Goal: Navigation & Orientation: Find specific page/section

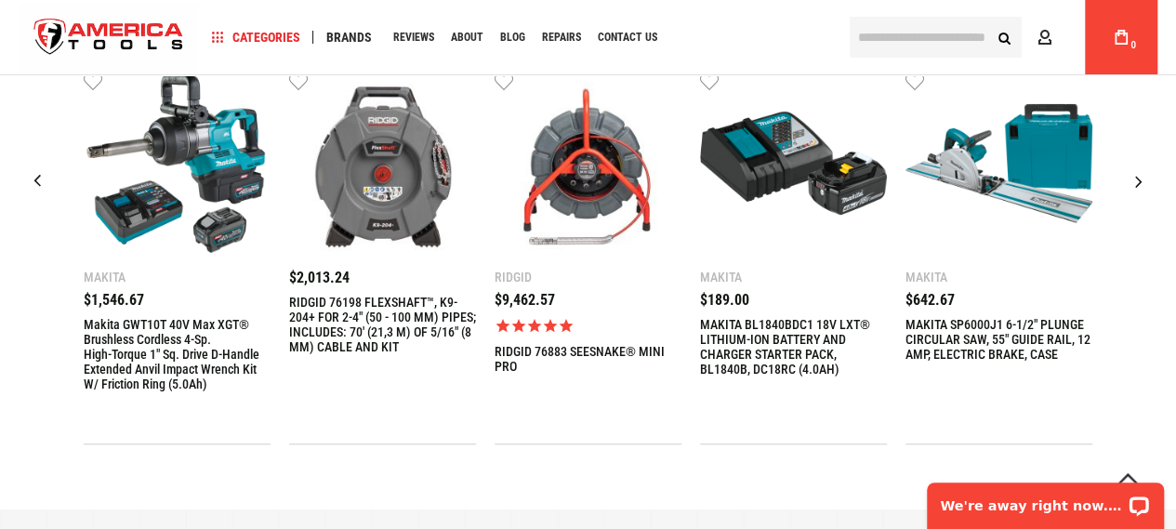
scroll to position [556, 0]
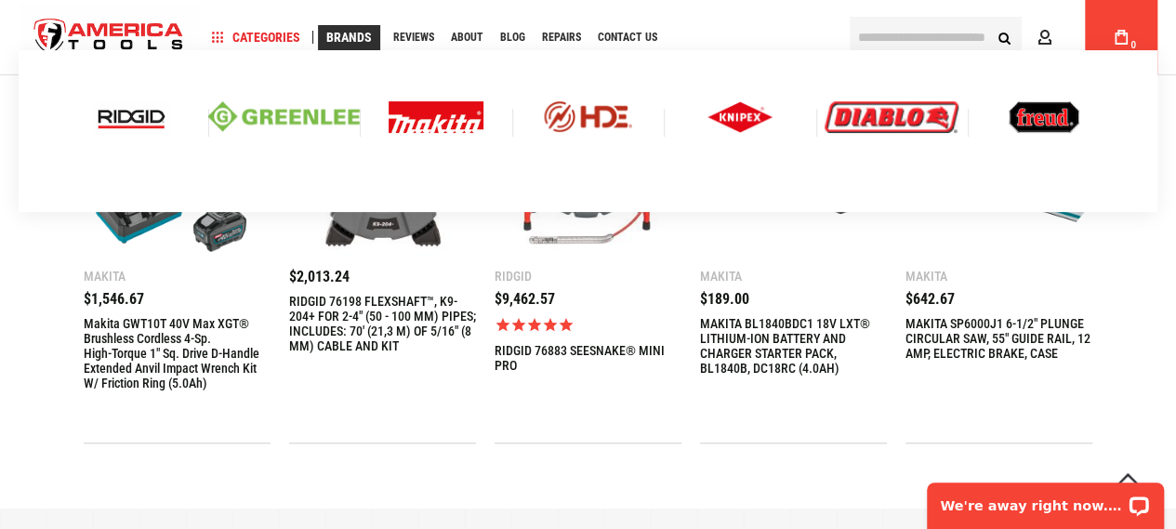
click at [344, 28] on link "Brands" at bounding box center [349, 37] width 62 height 25
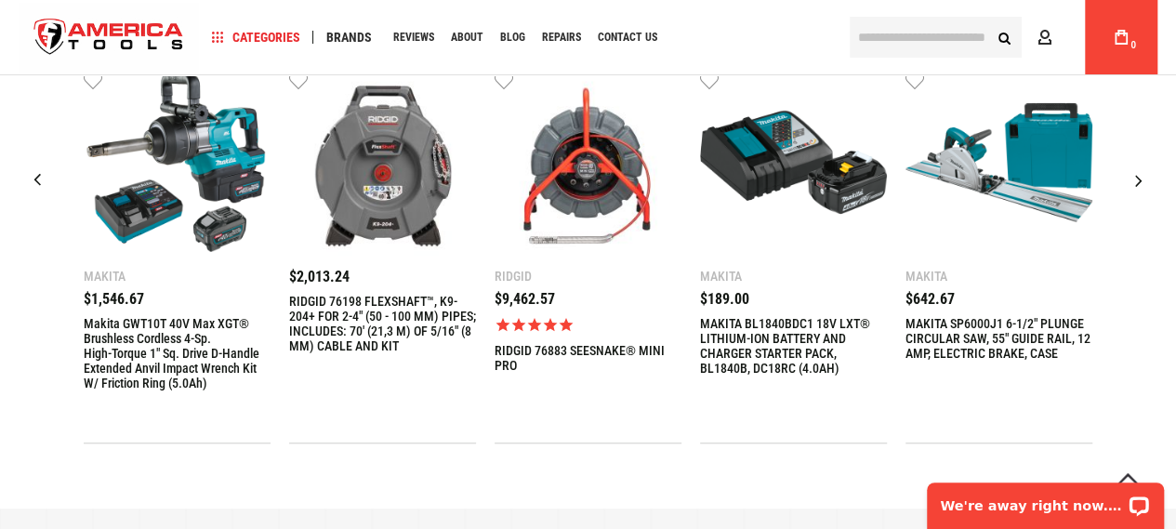
scroll to position [558, 0]
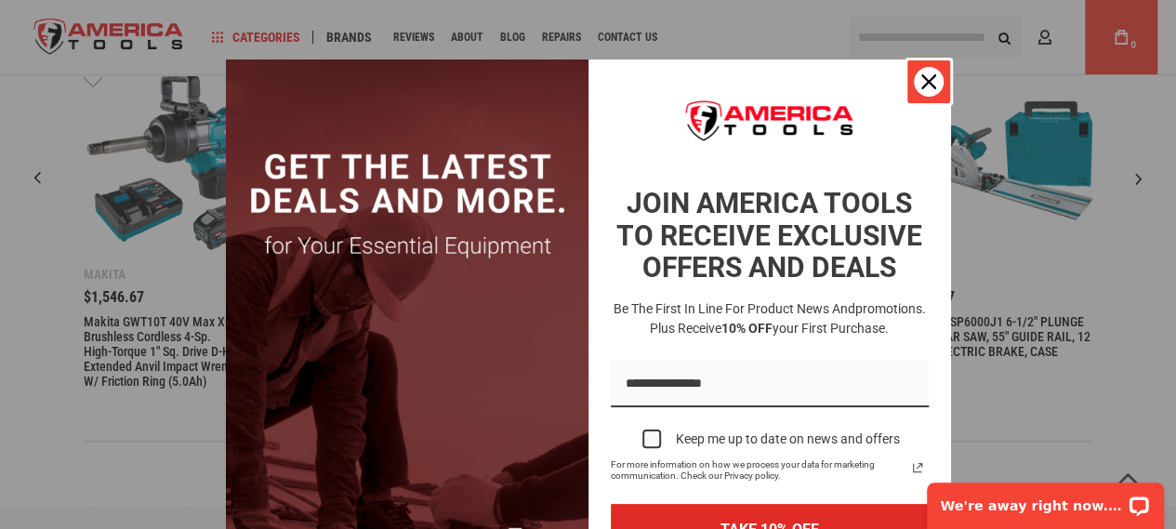
click at [916, 73] on div "Close" at bounding box center [929, 82] width 30 height 30
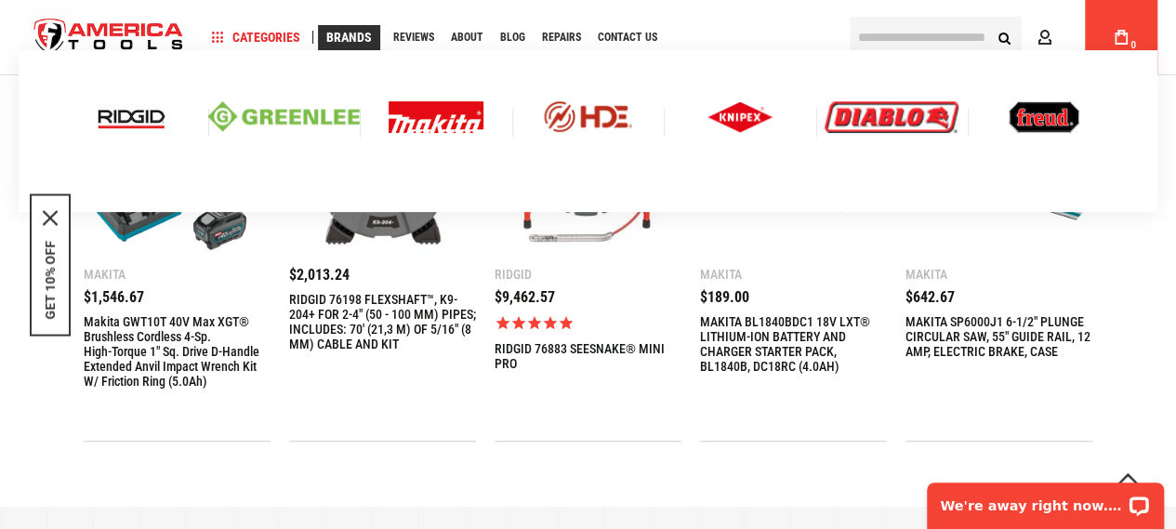
click at [727, 116] on img at bounding box center [740, 117] width 65 height 32
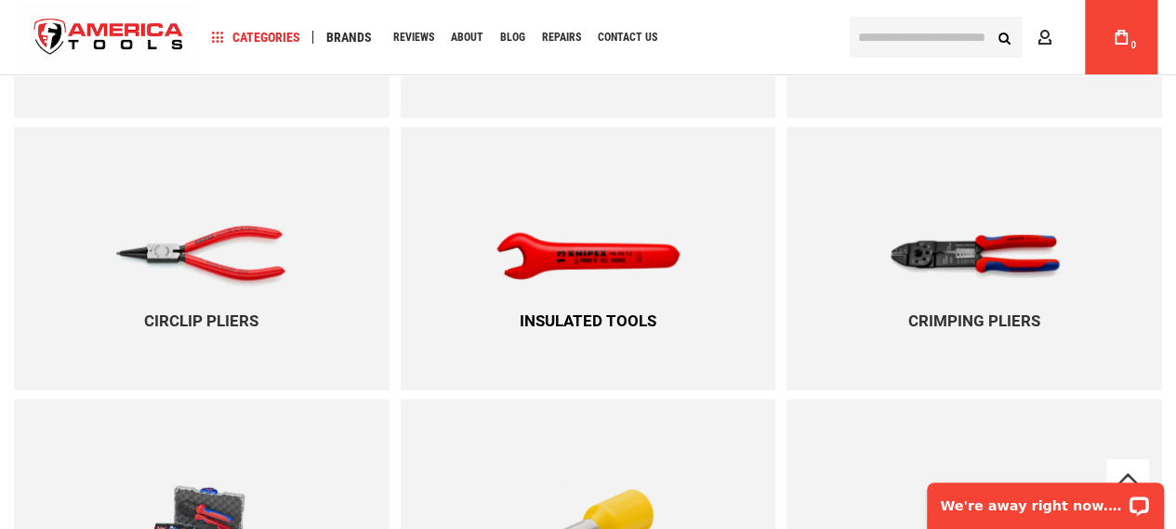
scroll to position [2042, 0]
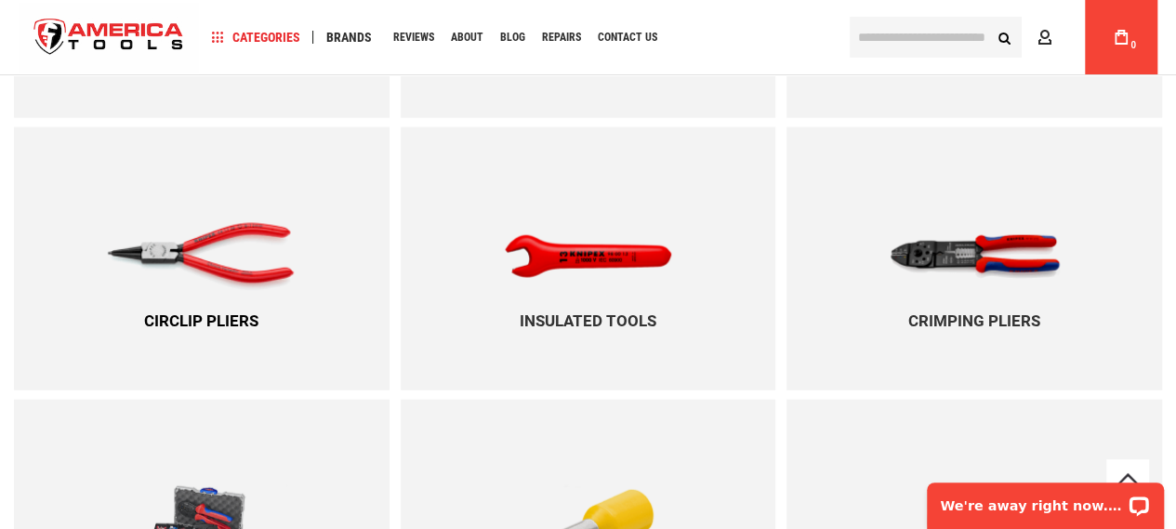
click at [221, 258] on img at bounding box center [202, 256] width 190 height 174
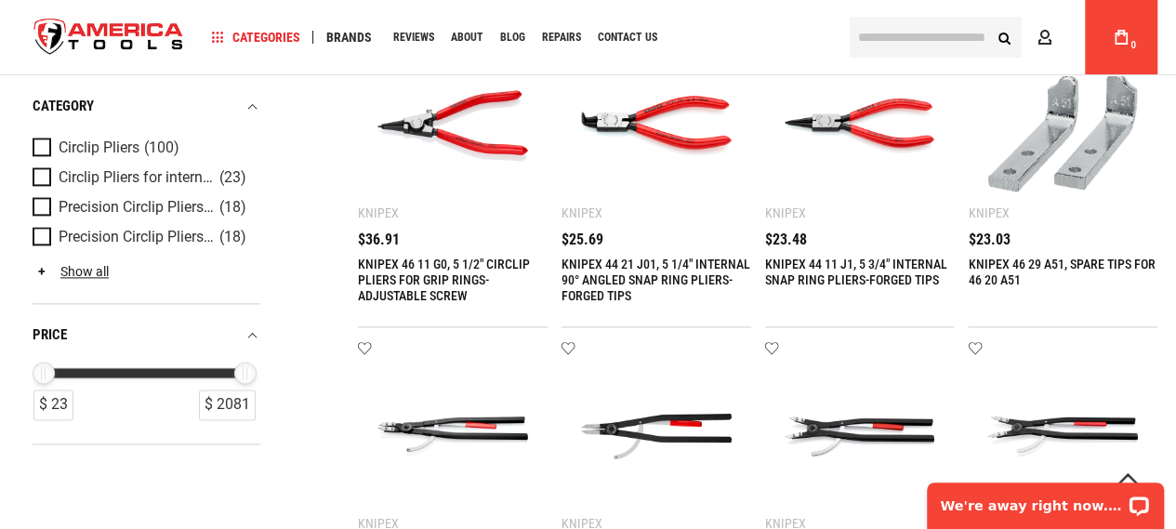
scroll to position [1116, 0]
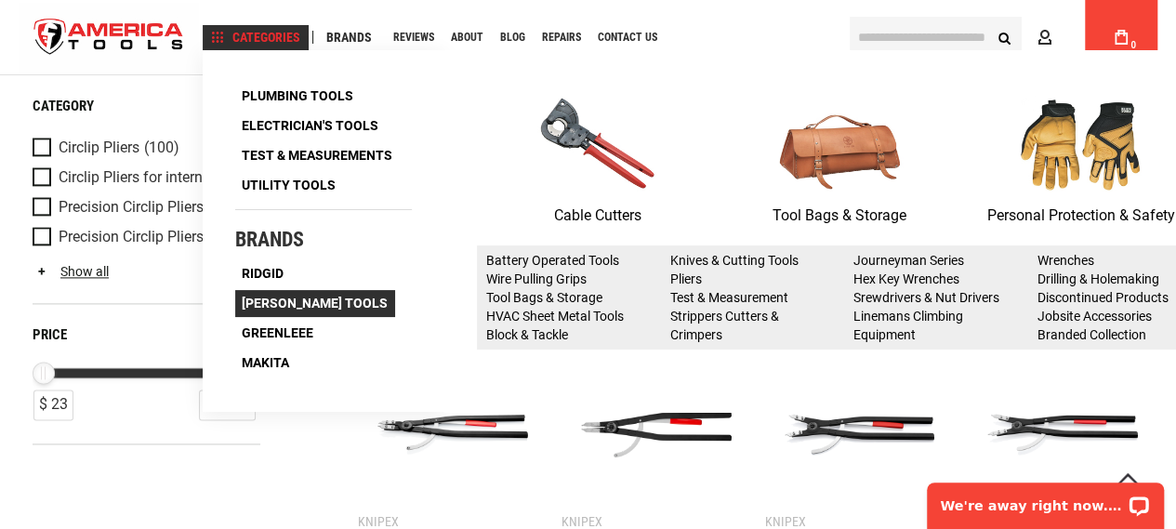
click at [266, 310] on span "Klein Tools" at bounding box center [315, 303] width 146 height 13
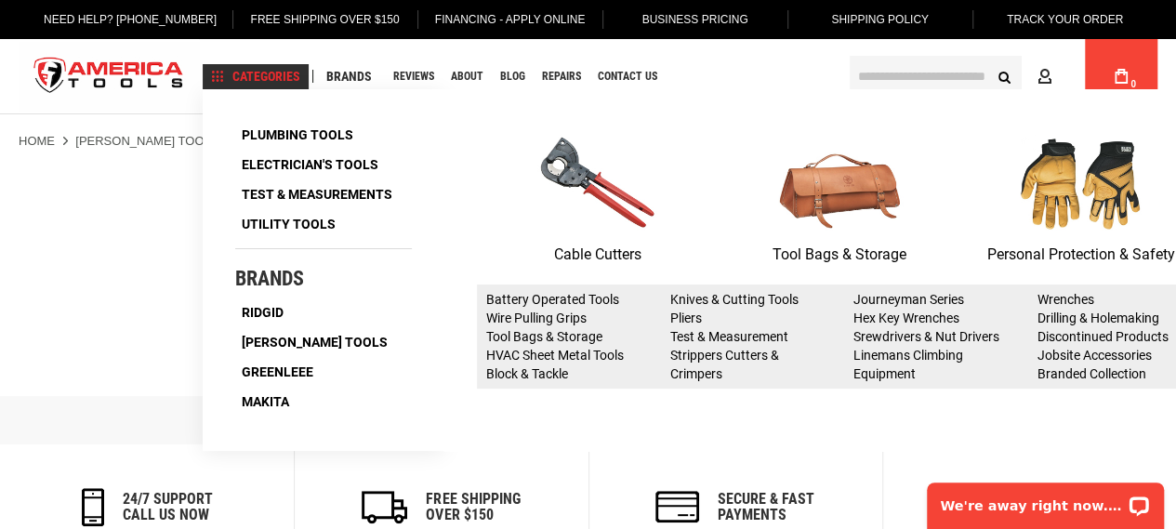
click at [921, 307] on li "Journeyman Series" at bounding box center [932, 299] width 156 height 19
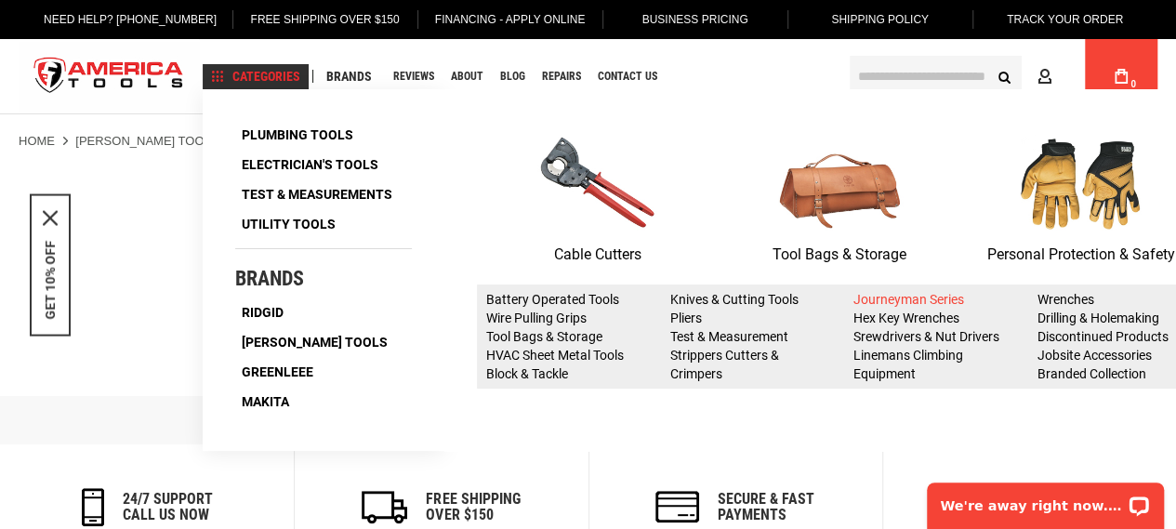
click at [936, 300] on link "Journeyman Series" at bounding box center [909, 299] width 111 height 15
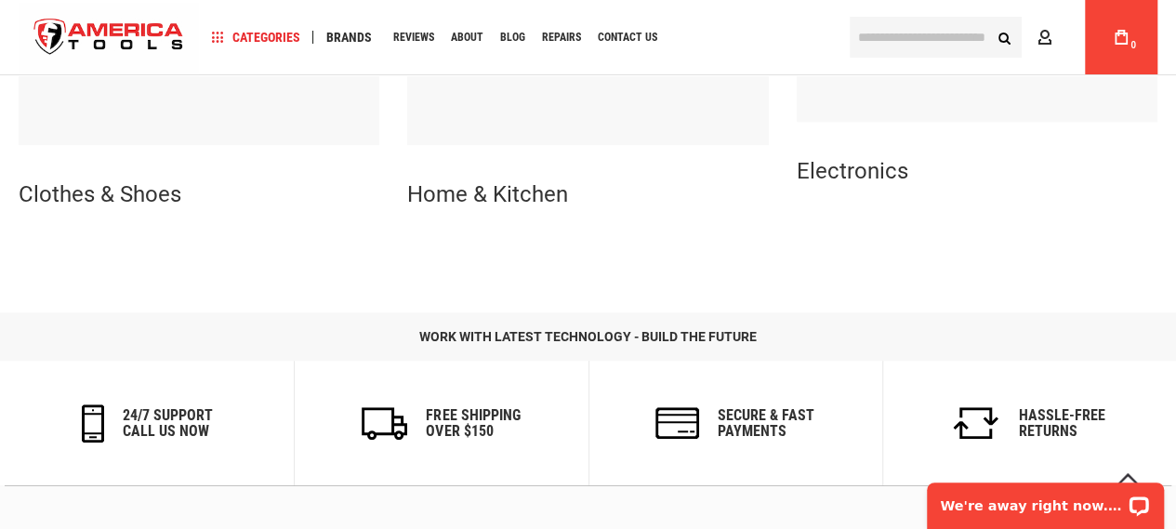
scroll to position [1062, 0]
